Goal: Task Accomplishment & Management: Use online tool/utility

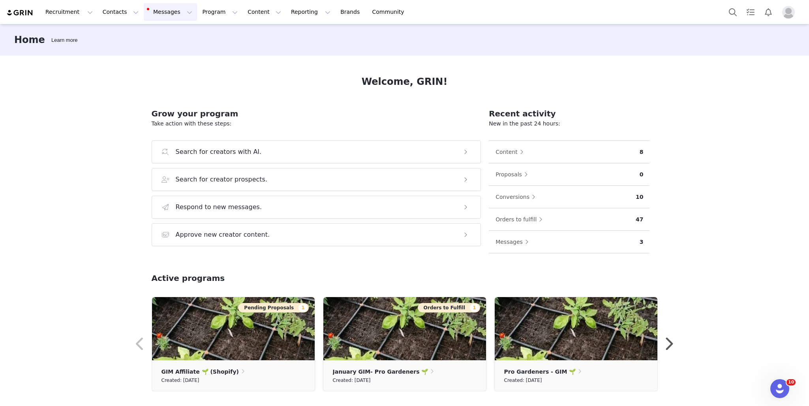
click at [163, 6] on button "Messages Messages" at bounding box center [170, 12] width 53 height 18
click at [161, 49] on p "2" at bounding box center [162, 50] width 2 height 6
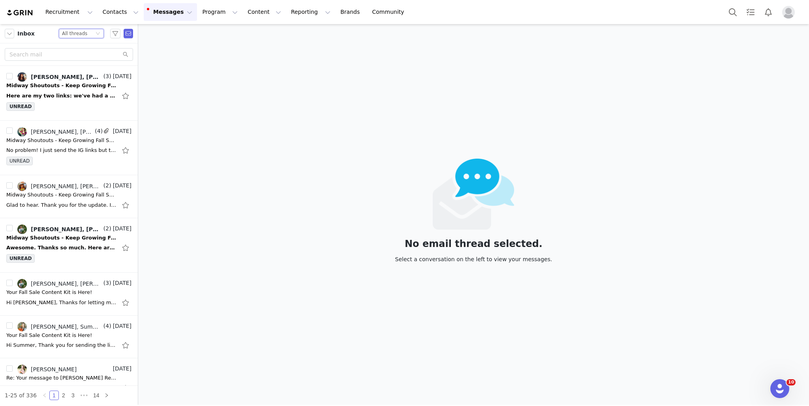
click at [87, 36] on div "Status All threads" at bounding box center [78, 33] width 32 height 9
click at [90, 76] on li "Unread only" at bounding box center [81, 73] width 45 height 13
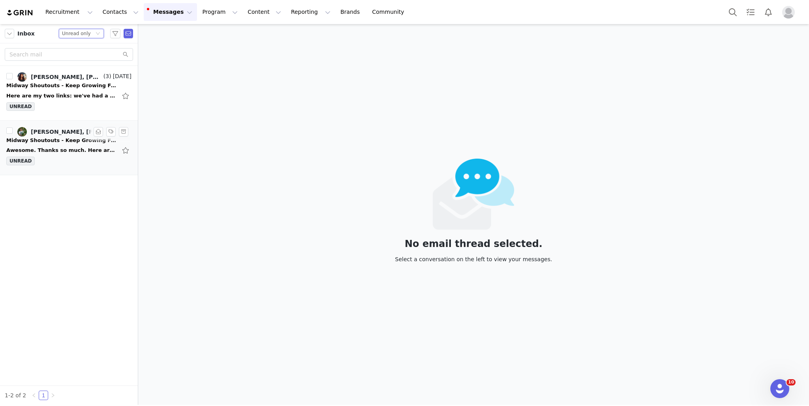
click at [79, 159] on div "UNREAD" at bounding box center [68, 163] width 125 height 12
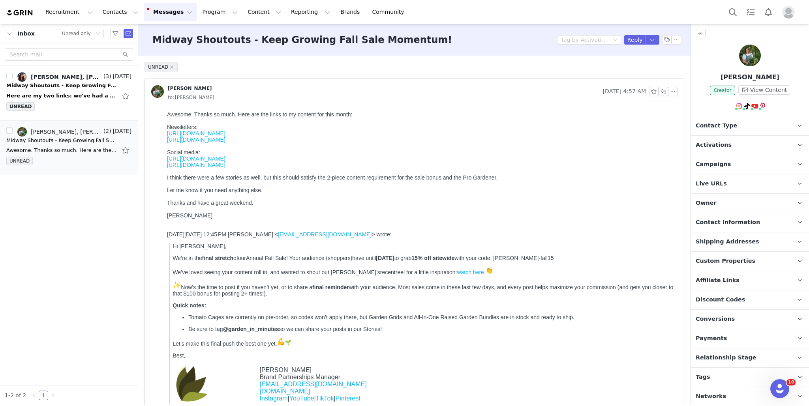
click at [205, 134] on link "[URL][DOMAIN_NAME]" at bounding box center [196, 133] width 58 height 6
click at [225, 160] on link "[URL][DOMAIN_NAME]" at bounding box center [196, 159] width 58 height 6
click at [225, 168] on link "[URL][DOMAIN_NAME]" at bounding box center [196, 165] width 58 height 6
drag, startPoint x: 268, startPoint y: 171, endPoint x: 161, endPoint y: 164, distance: 106.8
click at [164, 164] on html "Awesome. Thanks so much. Here are the links to my content for this month: Newsl…" at bounding box center [421, 265] width 514 height 315
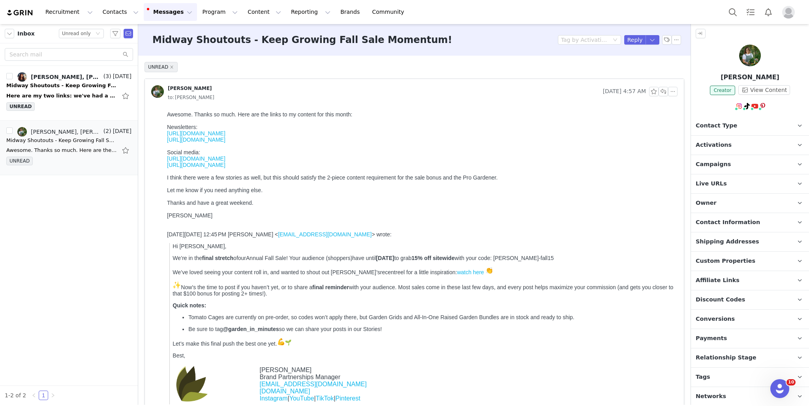
copy div "[URL][DOMAIN_NAME] [URL][DOMAIN_NAME]"
click at [97, 128] on button "button" at bounding box center [98, 131] width 9 height 9
click at [73, 96] on div "Here are my two links: we've had a cold spurt so everything is dying off. But I…" at bounding box center [61, 96] width 111 height 8
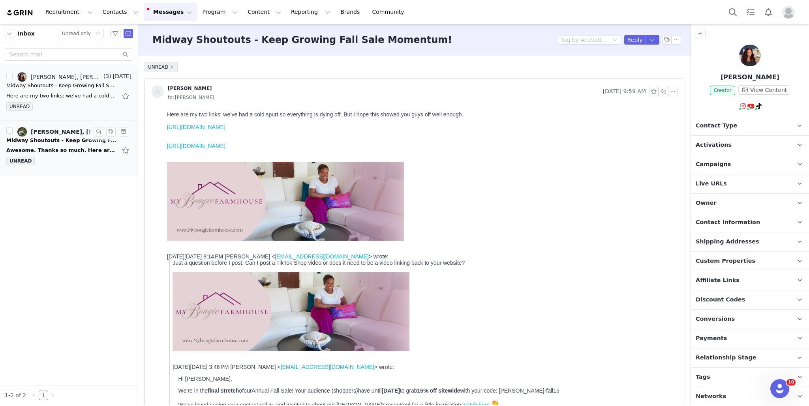
click at [225, 128] on link "[URL][DOMAIN_NAME]" at bounding box center [196, 127] width 58 height 6
click at [225, 148] on link "[URL][DOMAIN_NAME]" at bounding box center [196, 146] width 58 height 6
drag, startPoint x: 367, startPoint y: 150, endPoint x: 161, endPoint y: 129, distance: 206.9
click at [164, 129] on html "Here are my two links: we’ve had a cold spurt so everything is dying off. But I…" at bounding box center [421, 330] width 514 height 445
copy div "[URL][DOMAIN_NAME] [URL][DOMAIN_NAME]"
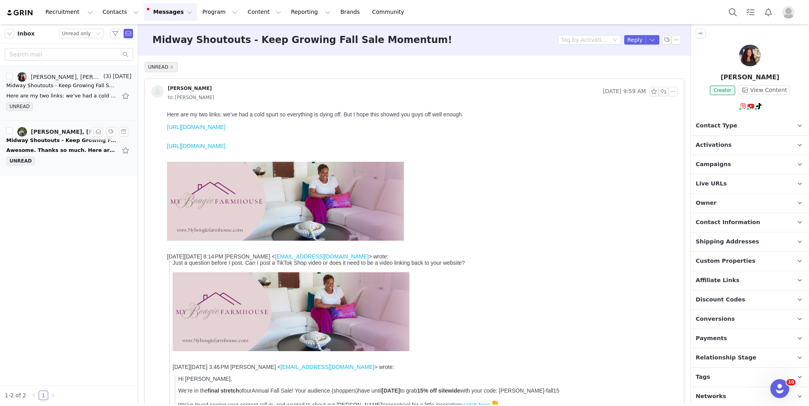
click at [456, 182] on div at bounding box center [420, 201] width 507 height 79
drag, startPoint x: 487, startPoint y: 268, endPoint x: 163, endPoint y: 268, distance: 323.8
click at [164, 268] on html "Here are my two links: we’ve had a cold spurt so everything is dying off. But I…" at bounding box center [421, 330] width 514 height 445
copy div "Just a question before I post. Can I post a TikTok Shop video or does it need t…"
click at [99, 77] on button "button" at bounding box center [98, 76] width 9 height 9
